Goal: Task Accomplishment & Management: Use online tool/utility

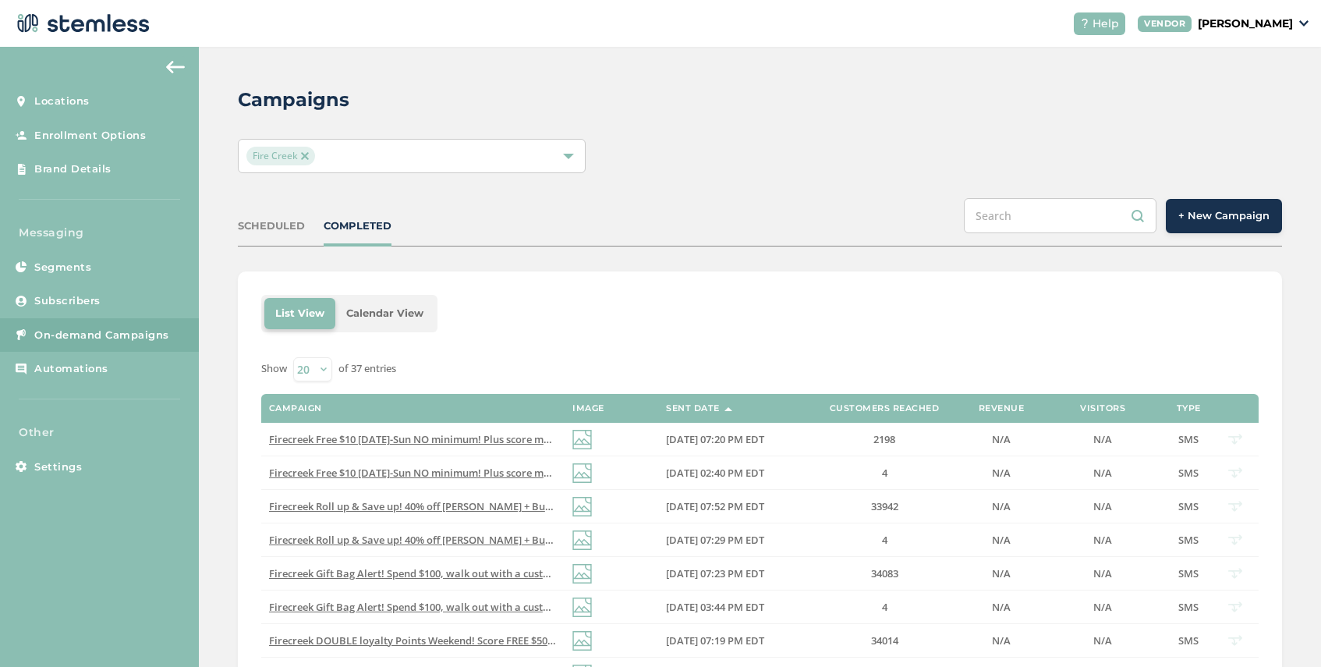
click at [1236, 218] on span "+ New Campaign" at bounding box center [1223, 216] width 91 height 16
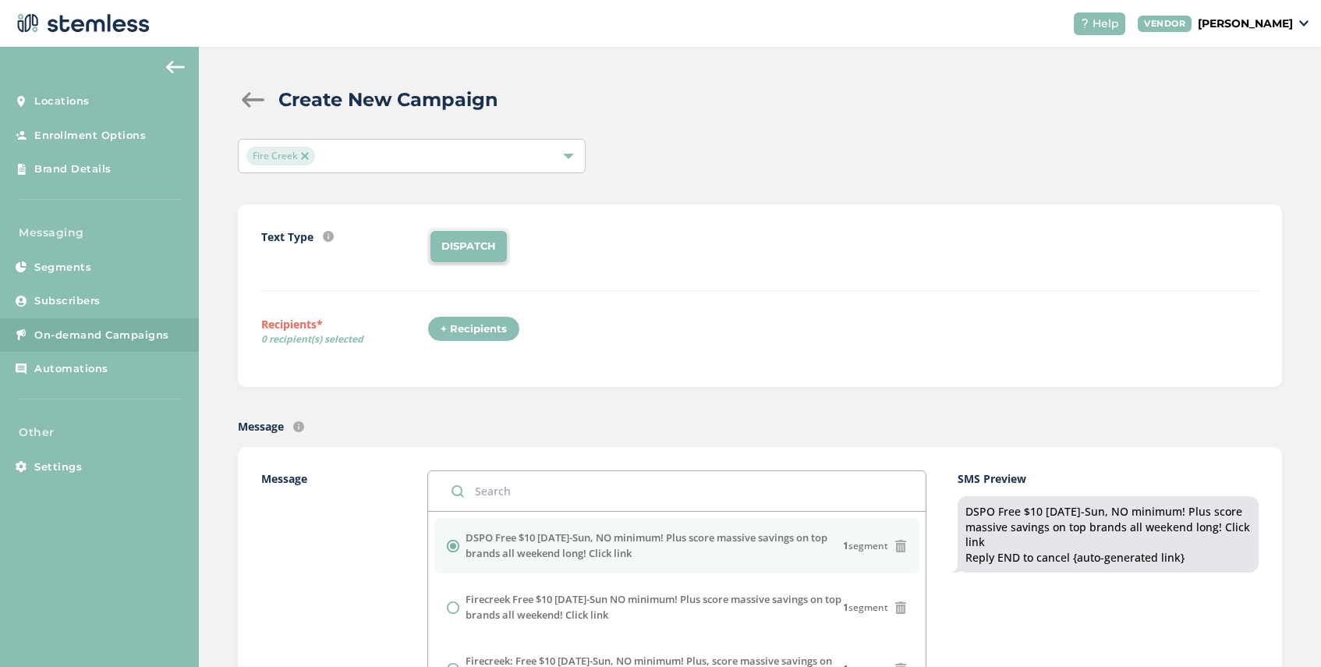
click at [307, 158] on img at bounding box center [305, 156] width 8 height 8
click at [307, 158] on span "Select Locations" at bounding box center [287, 155] width 83 height 15
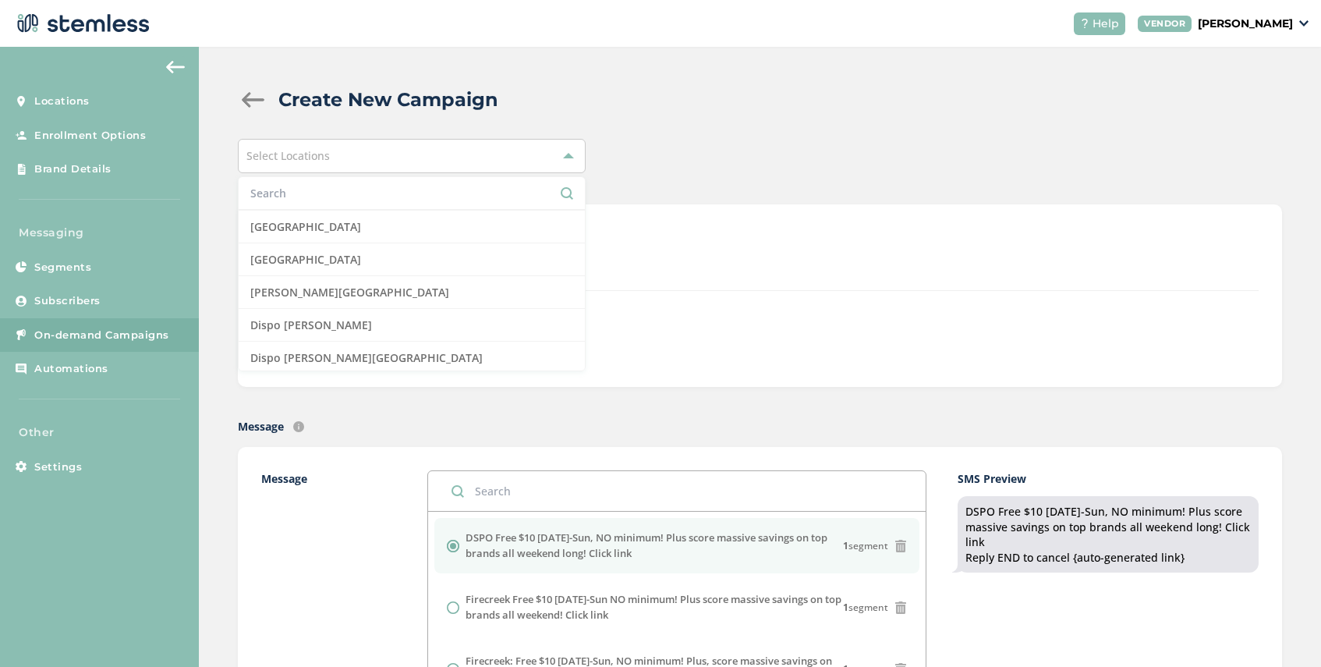
scroll to position [265, 0]
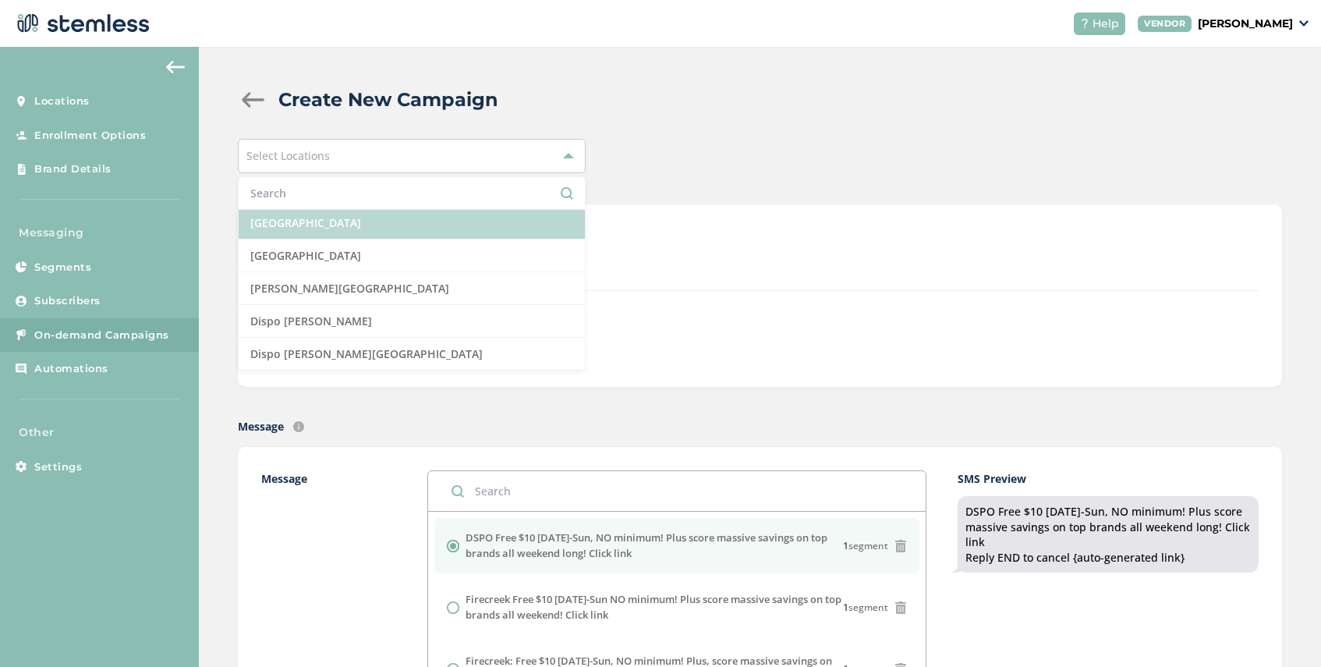
click at [345, 233] on li "[GEOGRAPHIC_DATA]" at bounding box center [412, 223] width 346 height 33
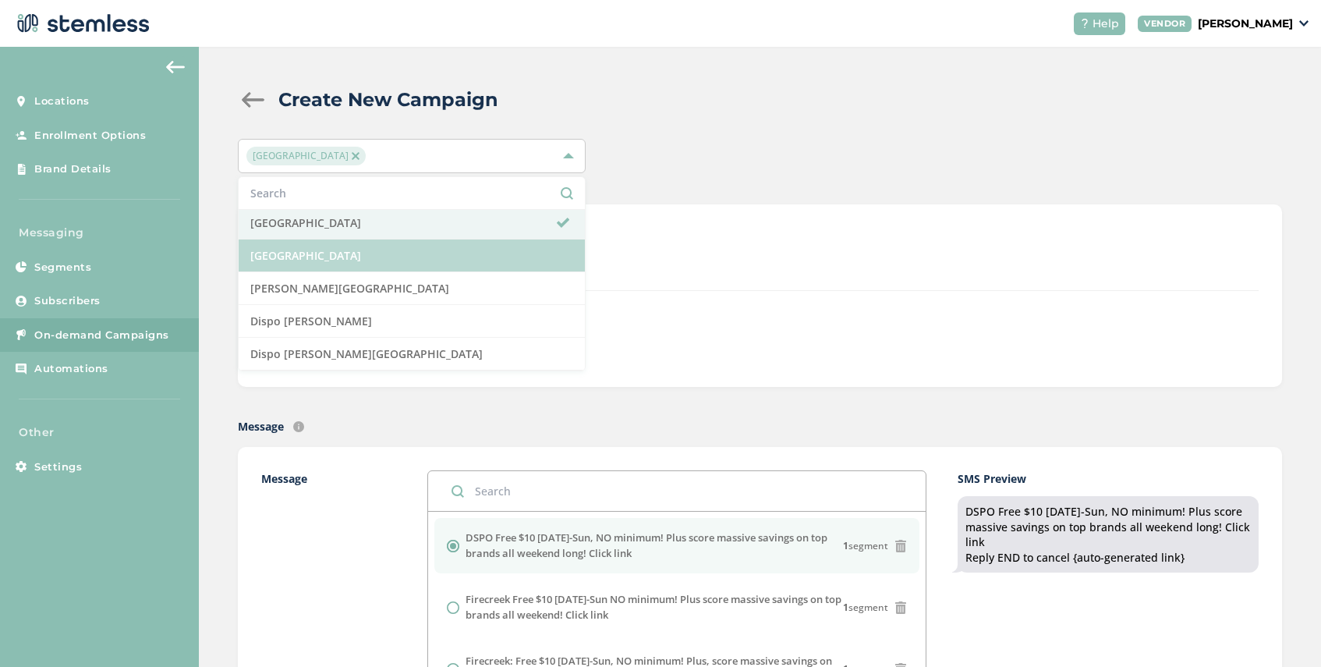
click at [353, 257] on li "[GEOGRAPHIC_DATA]" at bounding box center [412, 255] width 346 height 33
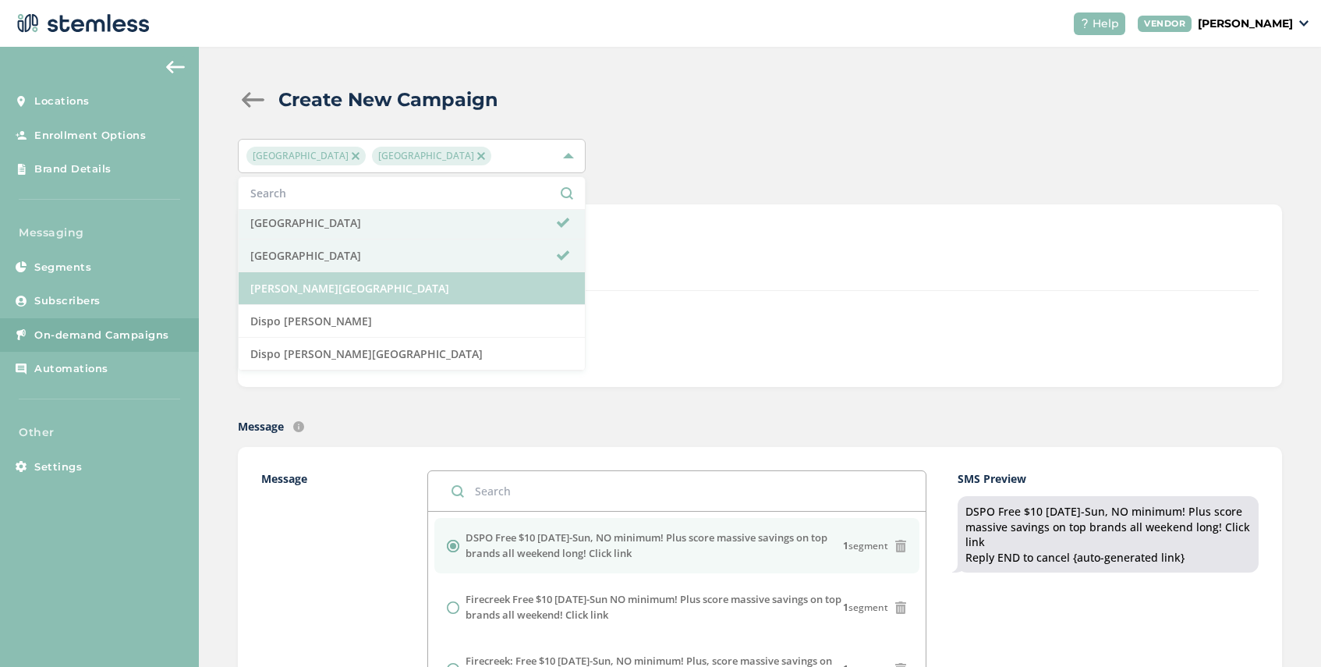
click at [354, 293] on li "[PERSON_NAME][GEOGRAPHIC_DATA]" at bounding box center [412, 288] width 346 height 33
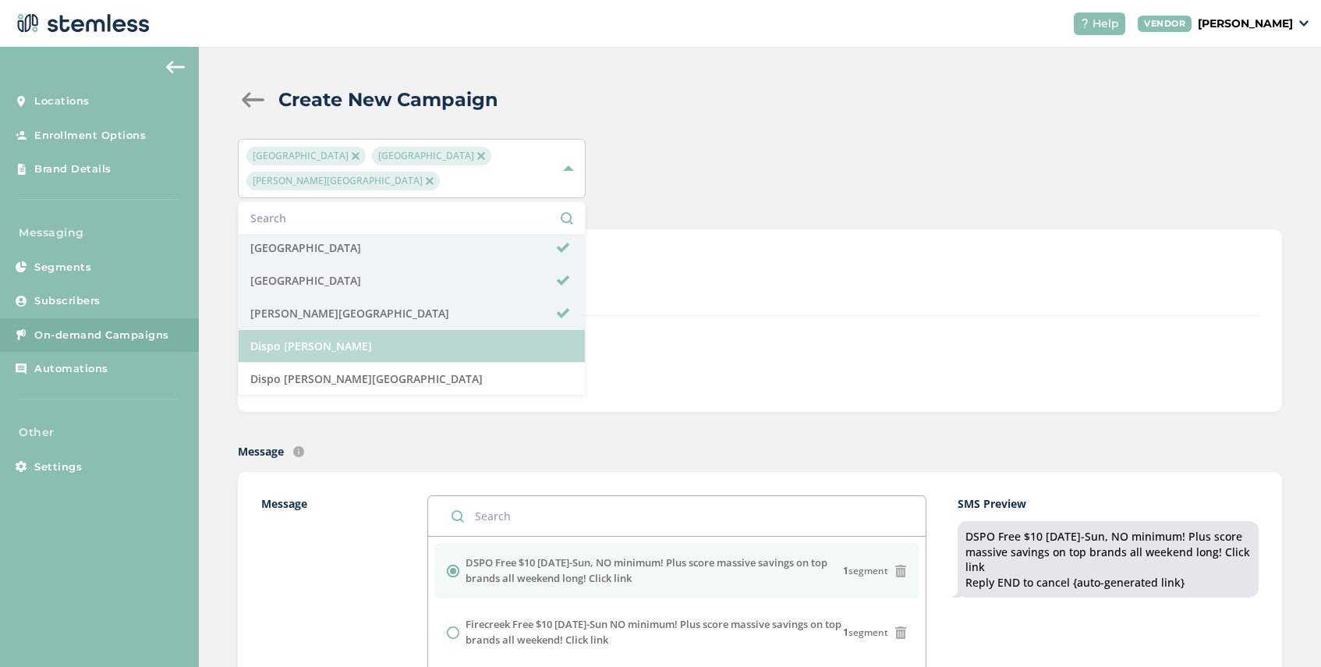
click at [356, 343] on li "Dispo [PERSON_NAME]" at bounding box center [412, 346] width 346 height 33
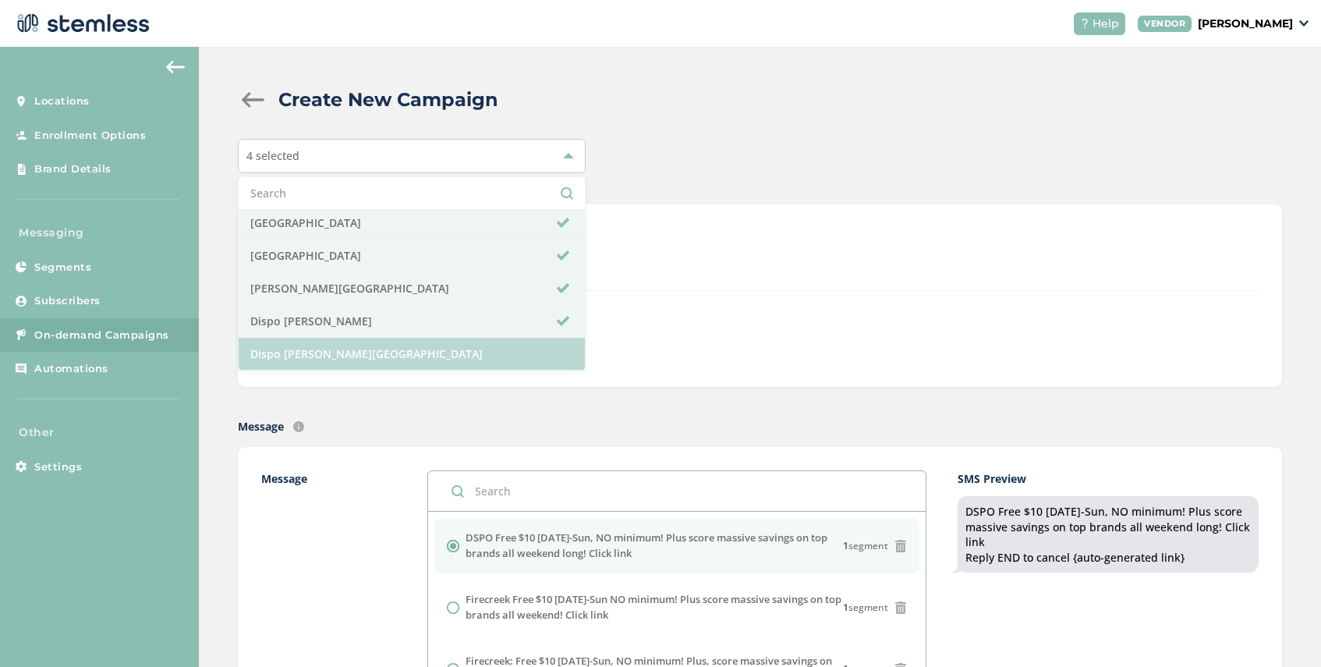
click at [383, 354] on li "Dispo [PERSON_NAME][GEOGRAPHIC_DATA]" at bounding box center [412, 354] width 346 height 33
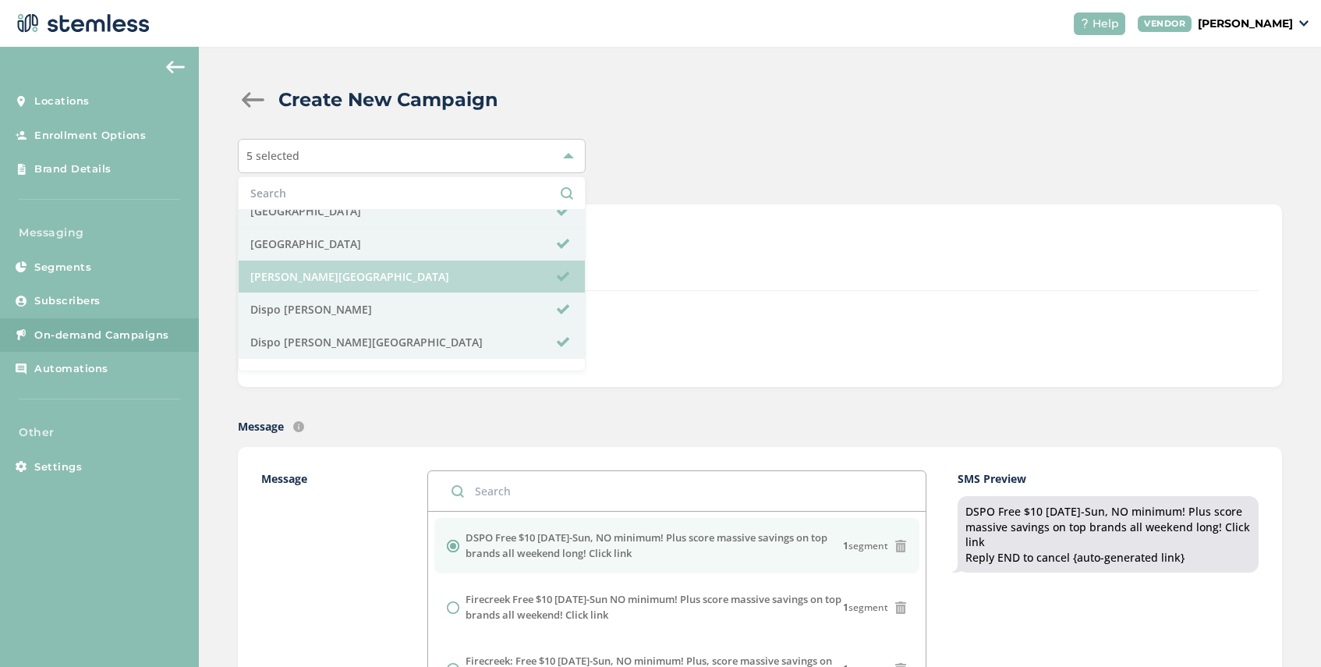
scroll to position [285, 0]
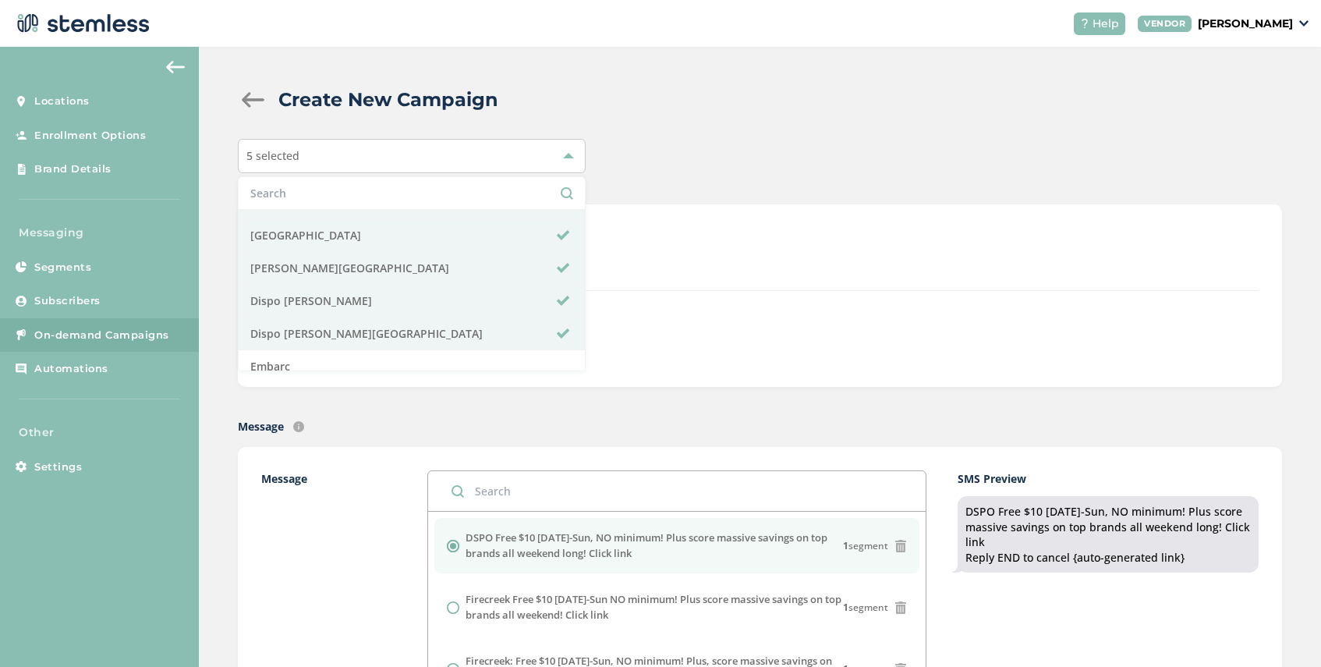
click at [725, 290] on div "Text Type SMS : A cost effective way to reach your customers. Send a intro text…" at bounding box center [760, 296] width 998 height 136
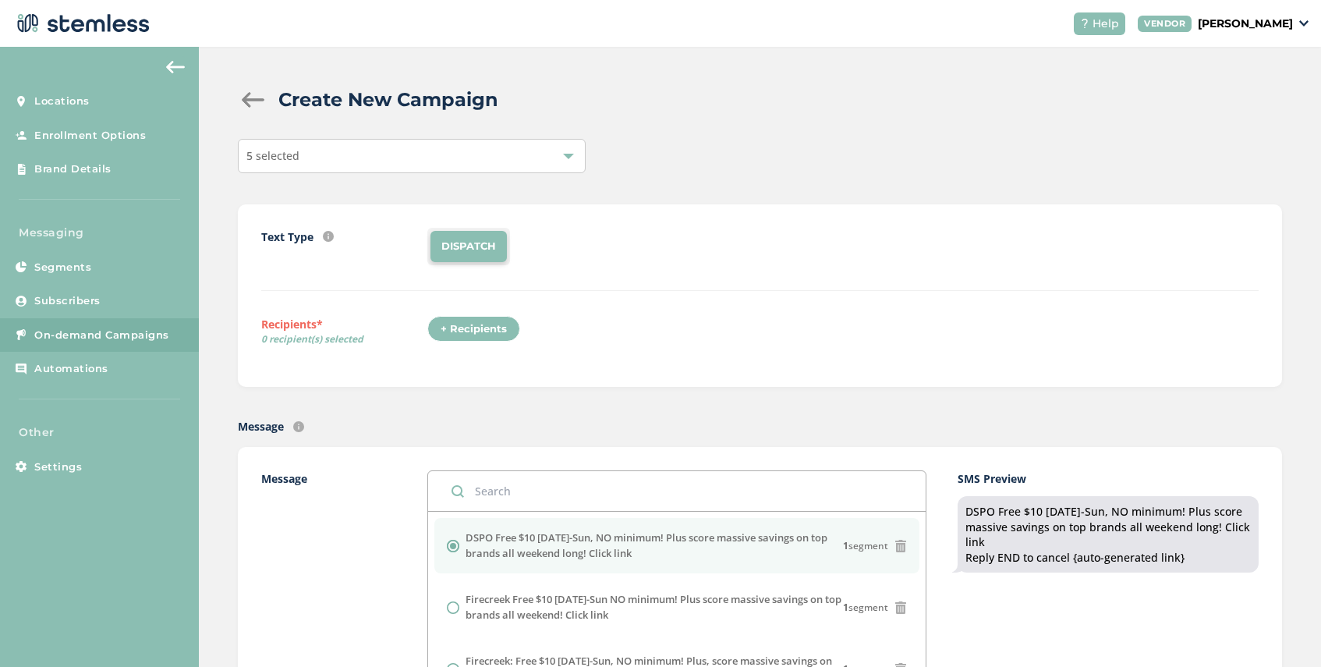
click at [476, 329] on div "+ Recipients" at bounding box center [473, 329] width 93 height 27
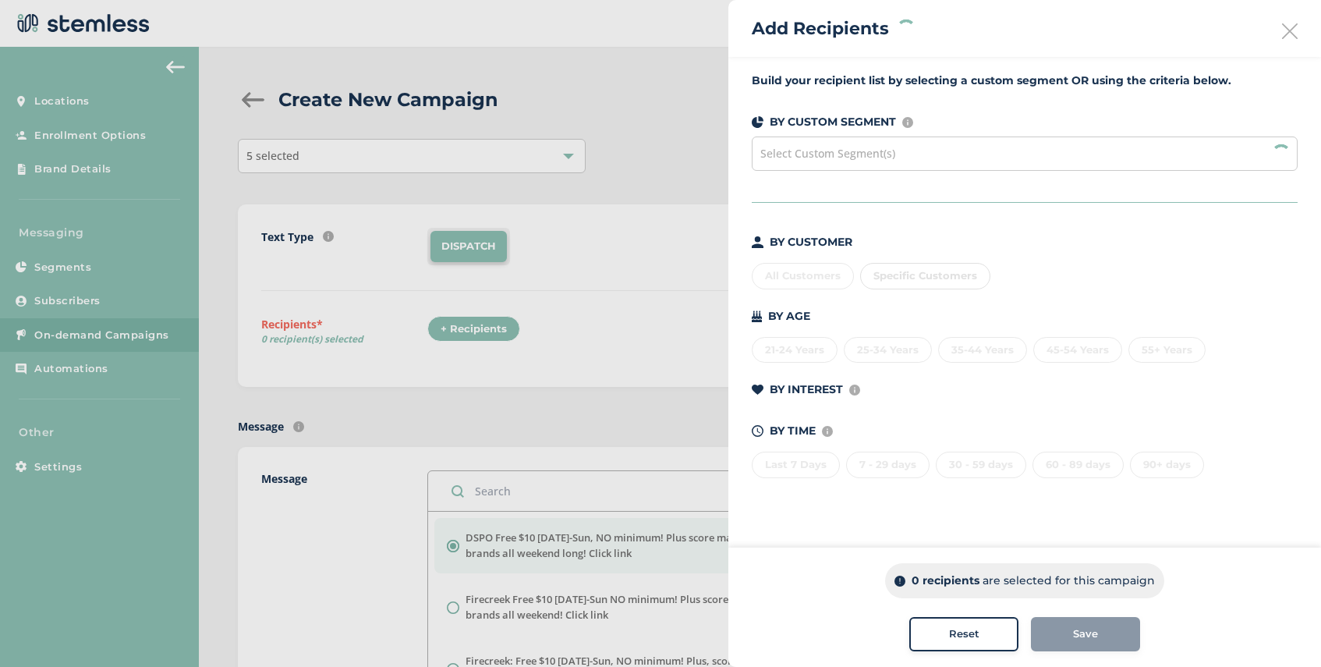
click at [901, 153] on div "Select Custom Segment(s)" at bounding box center [1025, 153] width 546 height 34
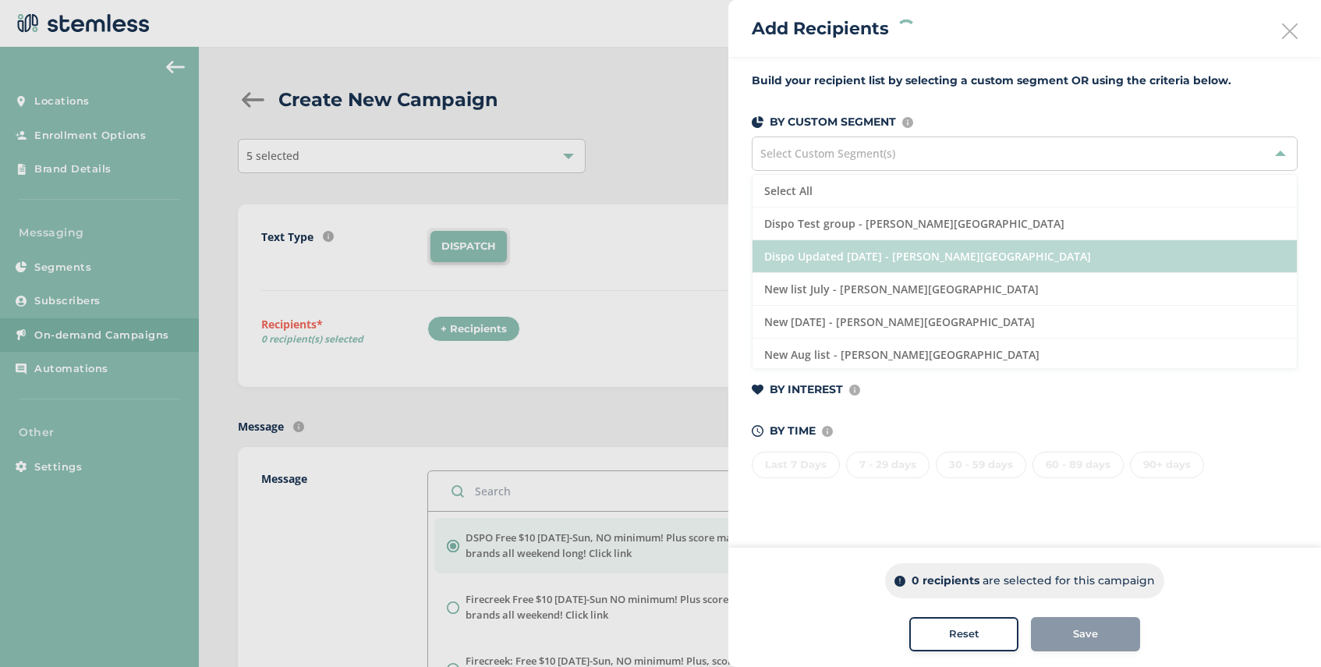
scroll to position [533, 0]
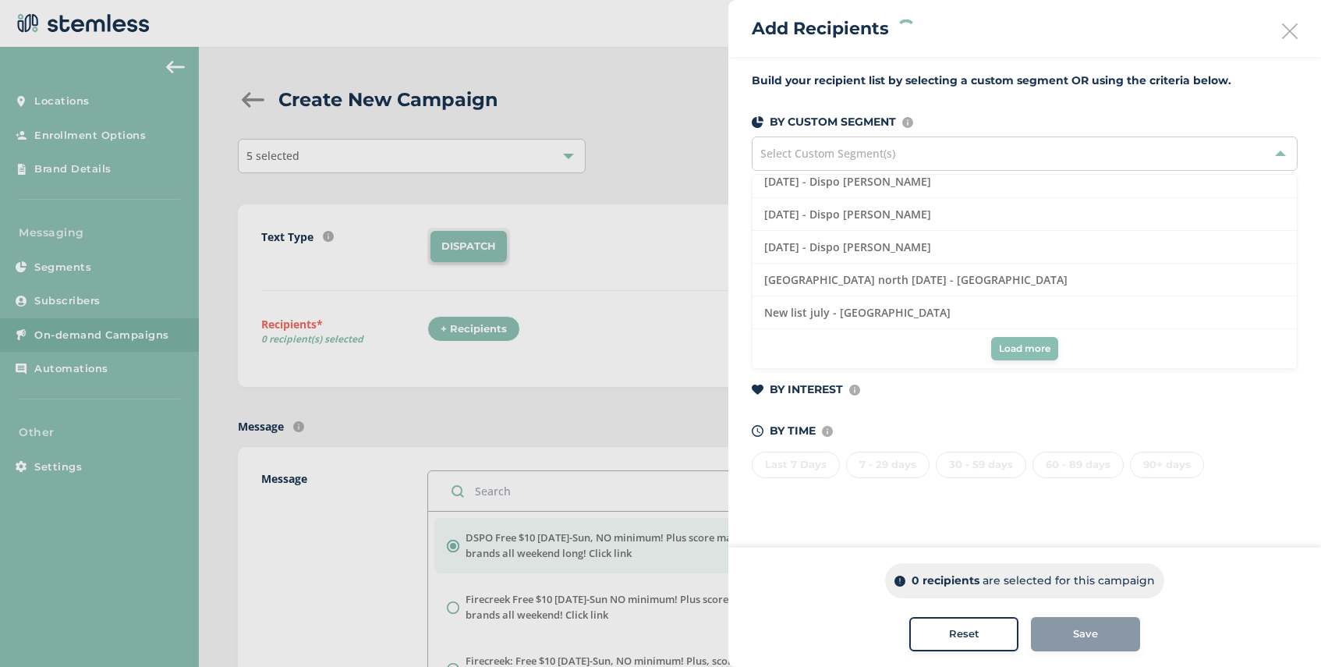
click at [1016, 349] on span "Load more" at bounding box center [1024, 349] width 51 height 14
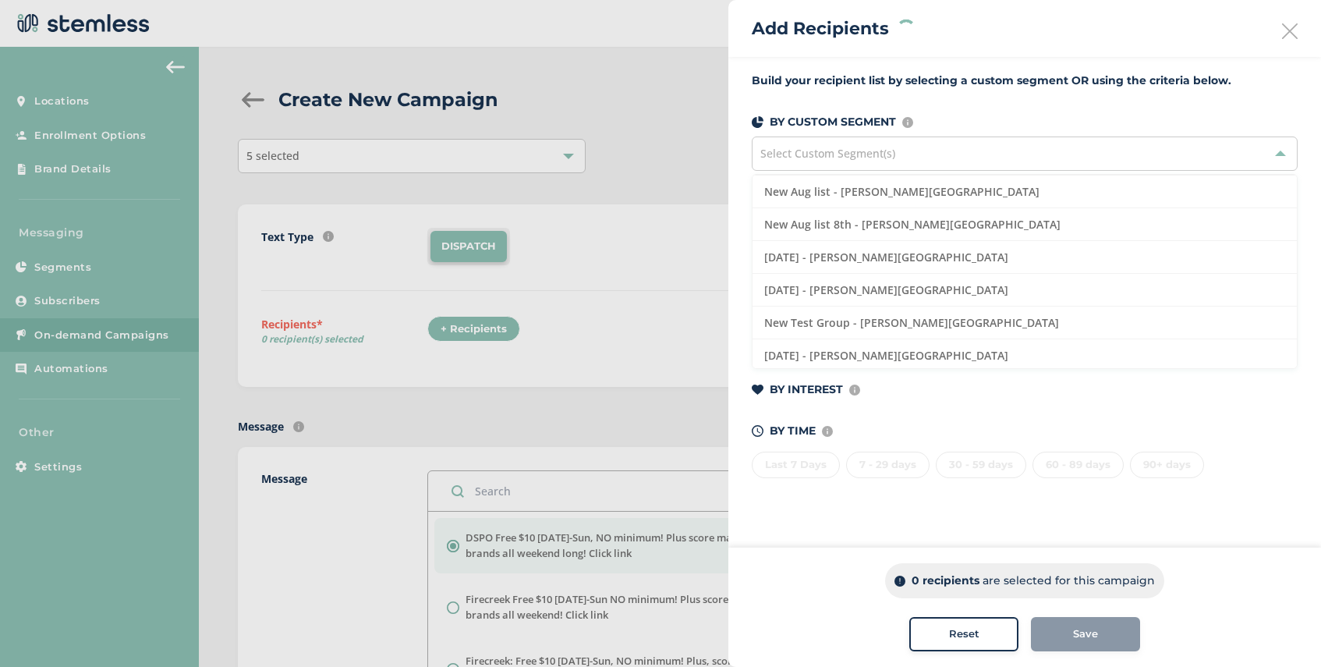
scroll to position [0, 0]
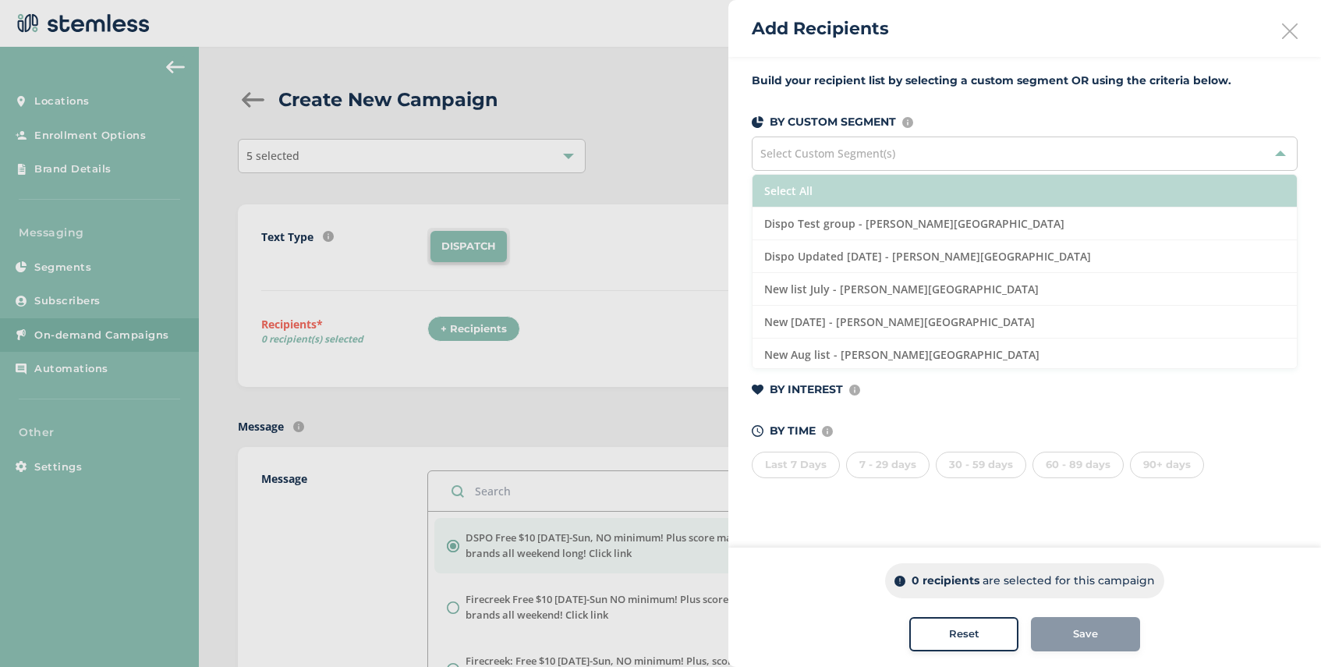
click at [873, 193] on li "Select All" at bounding box center [1025, 191] width 544 height 33
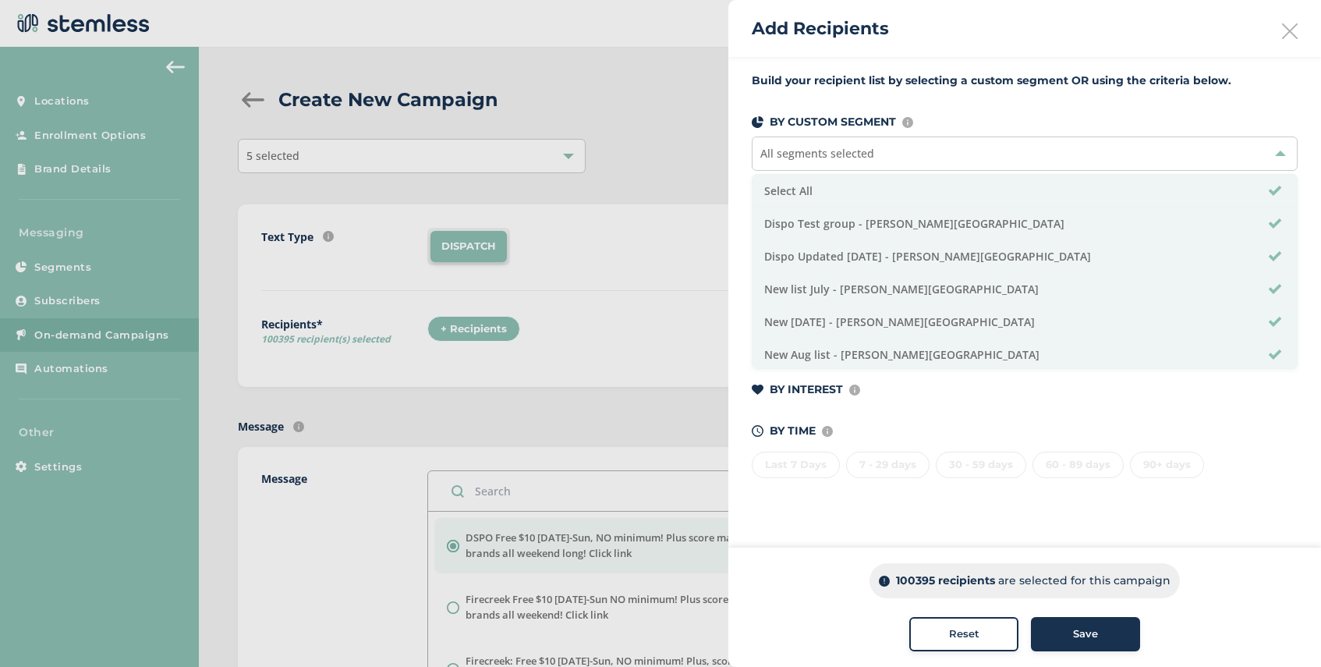
click at [1093, 638] on span "Save" at bounding box center [1085, 634] width 25 height 16
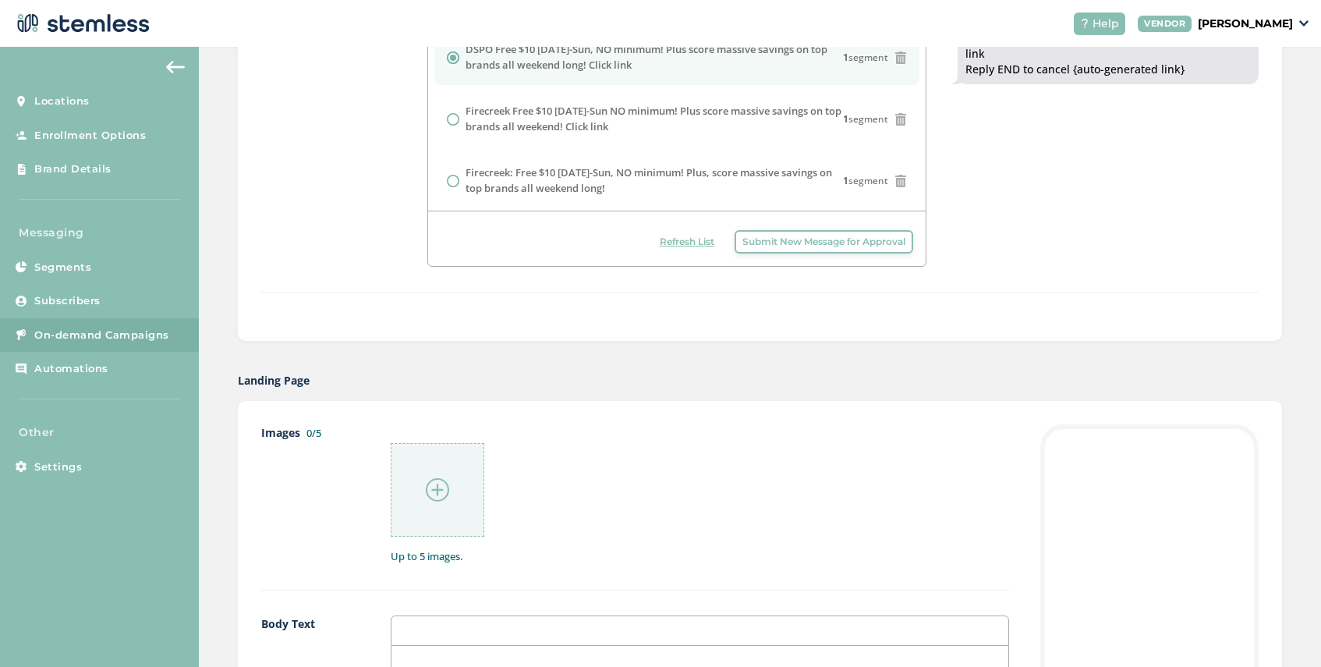
scroll to position [725, 0]
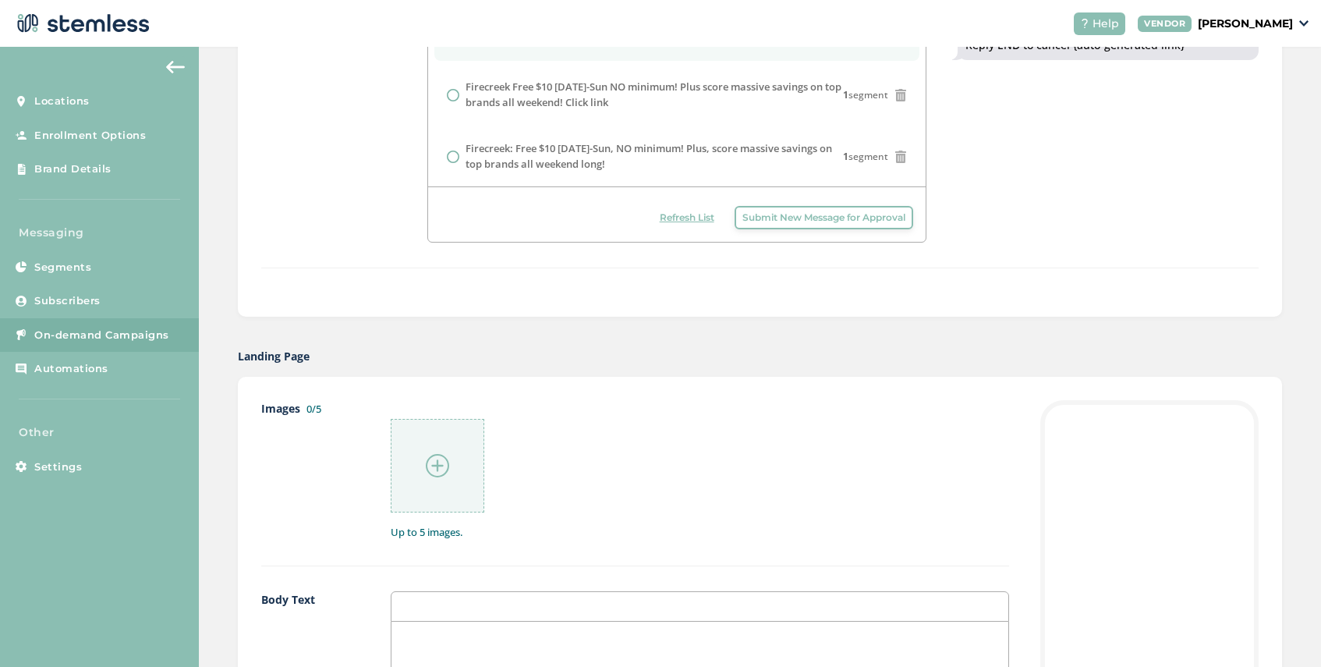
click at [430, 458] on img at bounding box center [437, 465] width 23 height 23
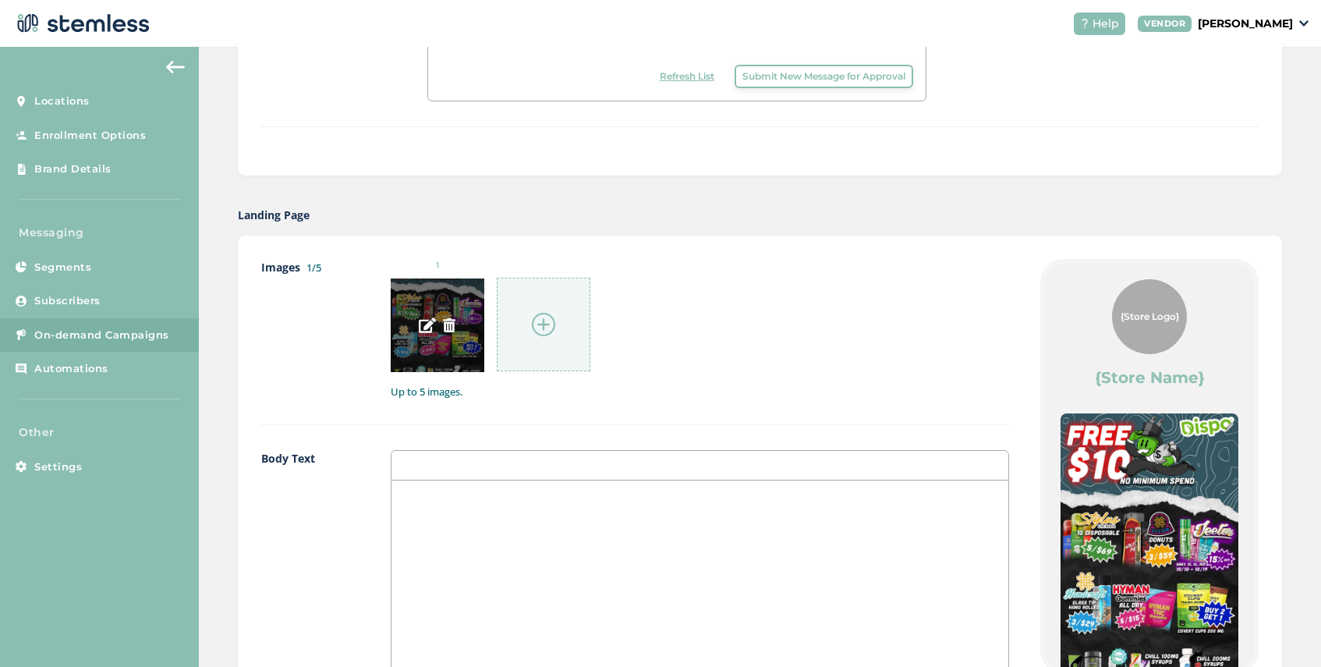
scroll to position [1521, 0]
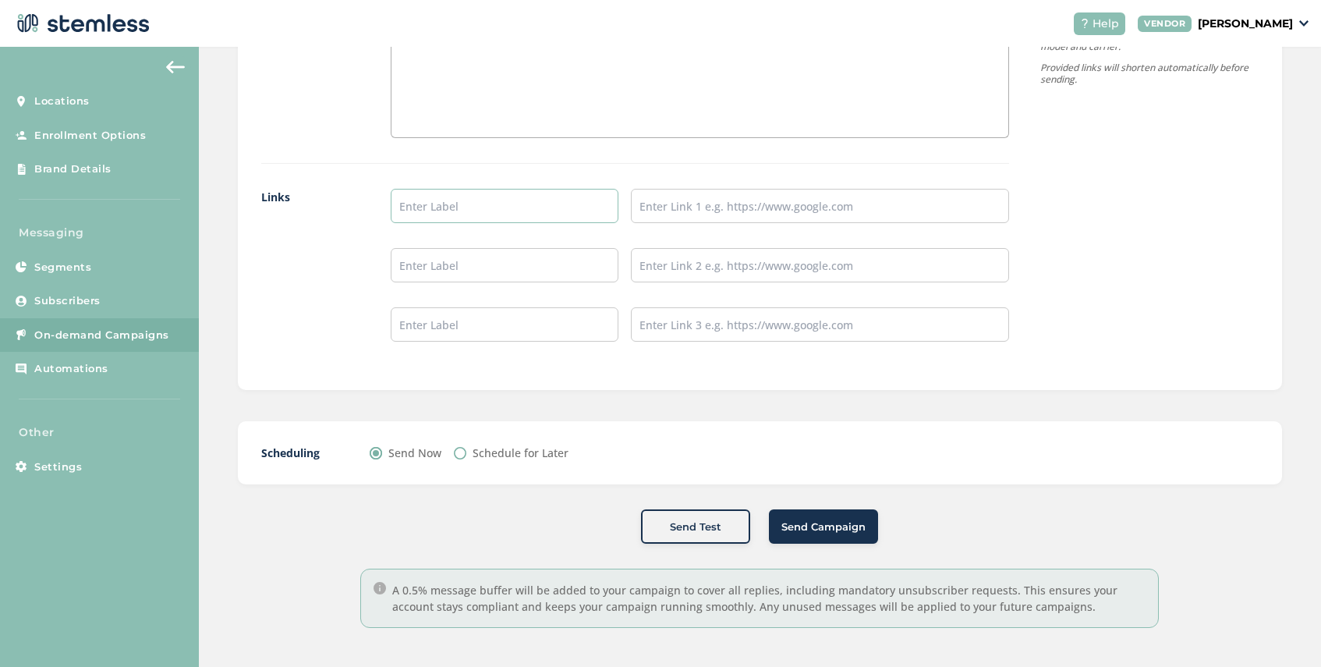
click at [445, 204] on input "text" at bounding box center [504, 206] width 227 height 34
type input "Dispo Menu"
click at [683, 206] on input "text" at bounding box center [820, 206] width 378 height 34
type input "[URL][DOMAIN_NAME]"
click at [820, 528] on span "Send Campaign" at bounding box center [823, 527] width 84 height 16
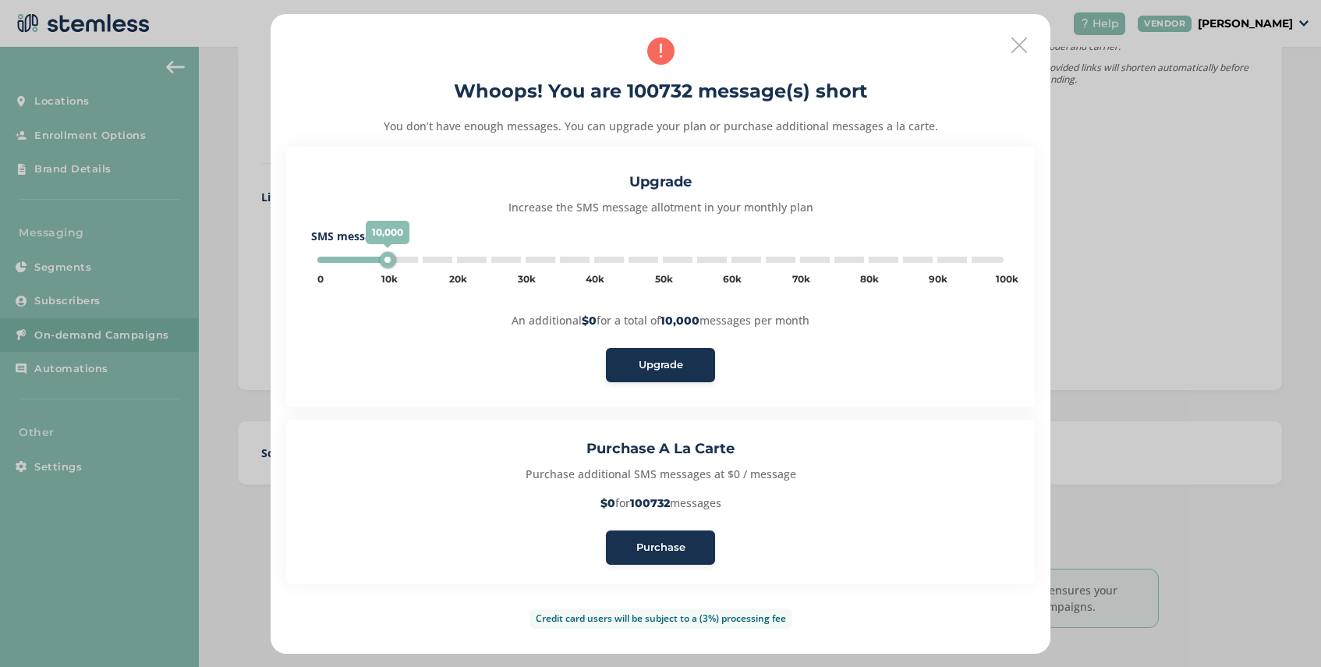
type input "100000"
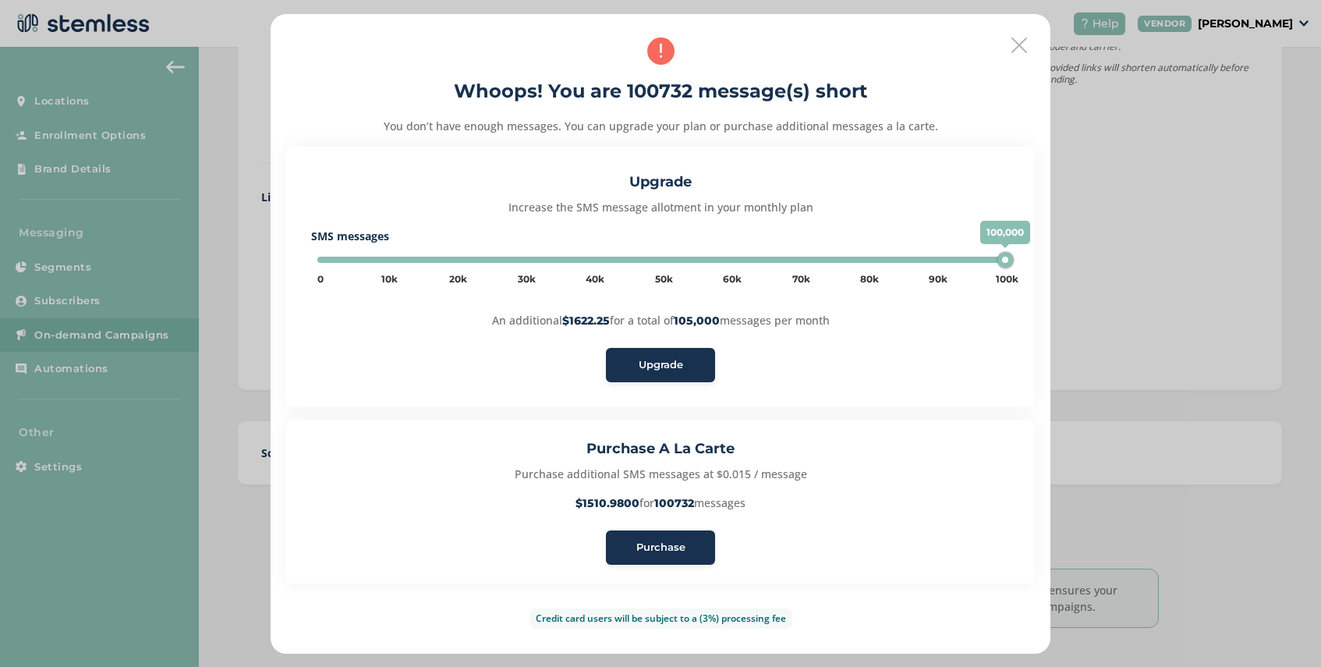
click at [659, 543] on span "Purchase" at bounding box center [660, 548] width 49 height 16
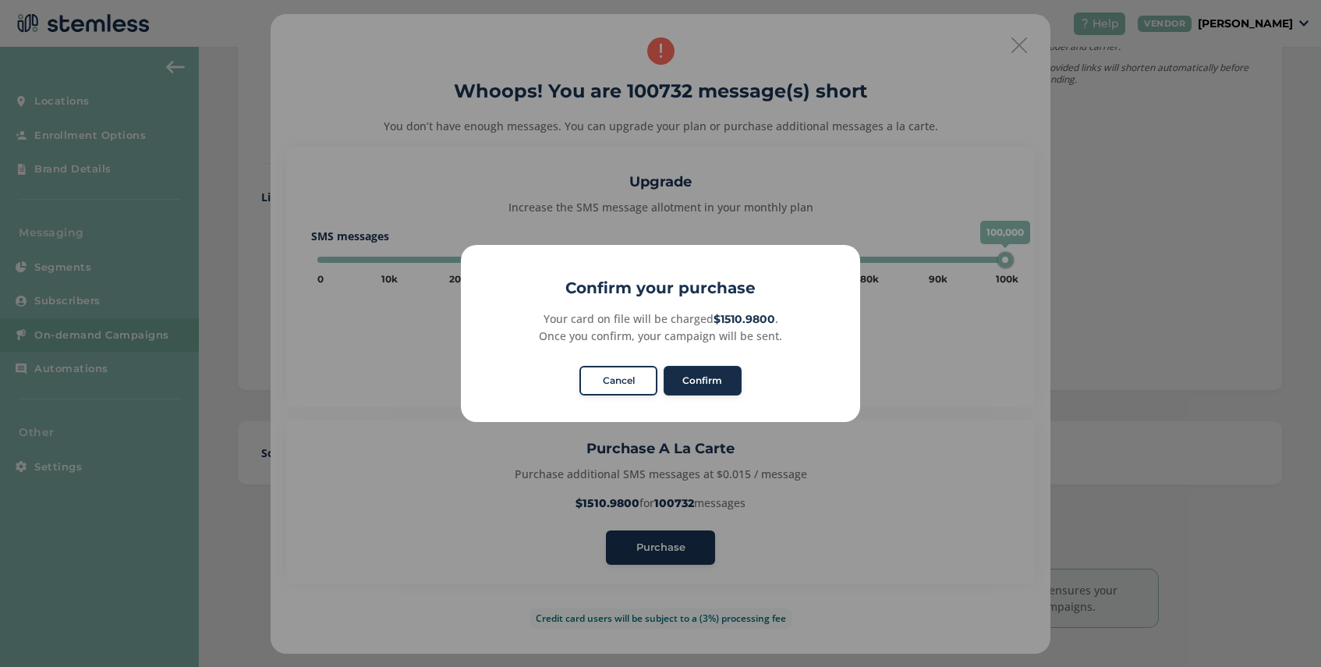
click at [714, 379] on button "Confirm" at bounding box center [703, 381] width 78 height 30
